Goal: Check status: Check status

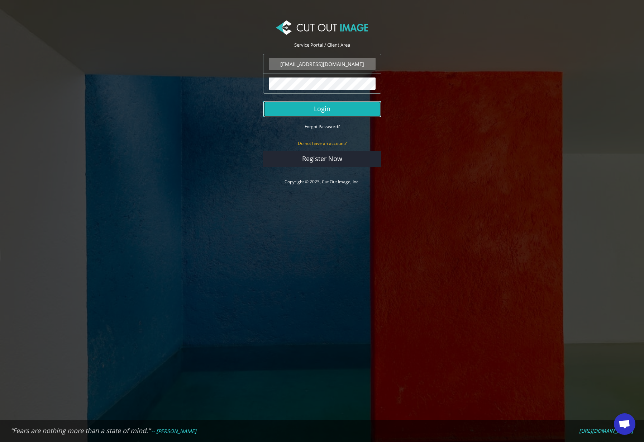
click at [299, 106] on button "Login" at bounding box center [322, 109] width 118 height 16
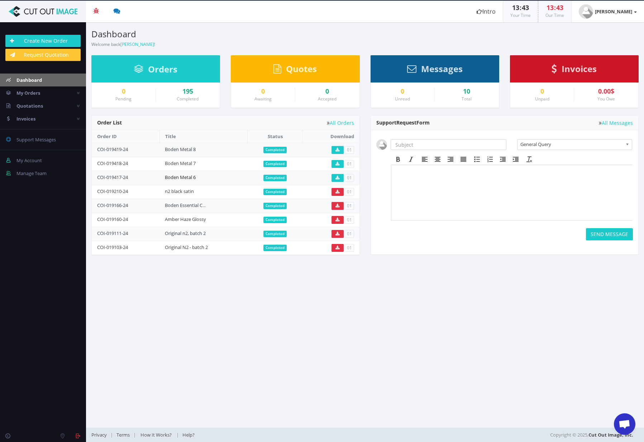
click at [179, 177] on link "Boden Metal 6" at bounding box center [180, 177] width 31 height 6
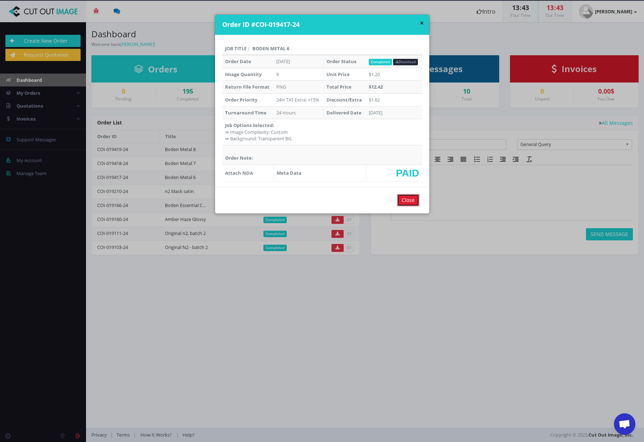
click at [401, 200] on input "Close" at bounding box center [408, 200] width 22 height 12
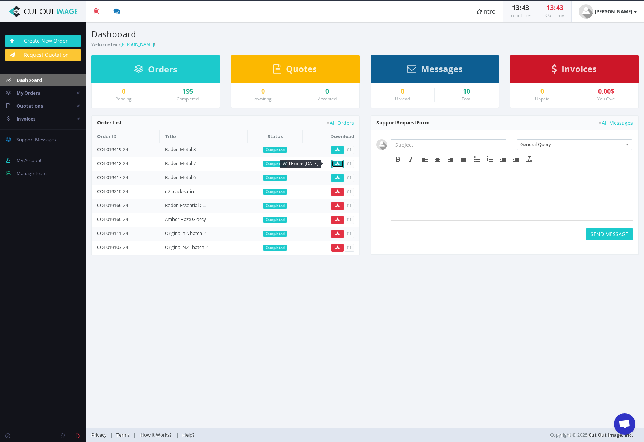
click at [337, 164] on icon at bounding box center [338, 164] width 4 height 4
